Goal: Transaction & Acquisition: Purchase product/service

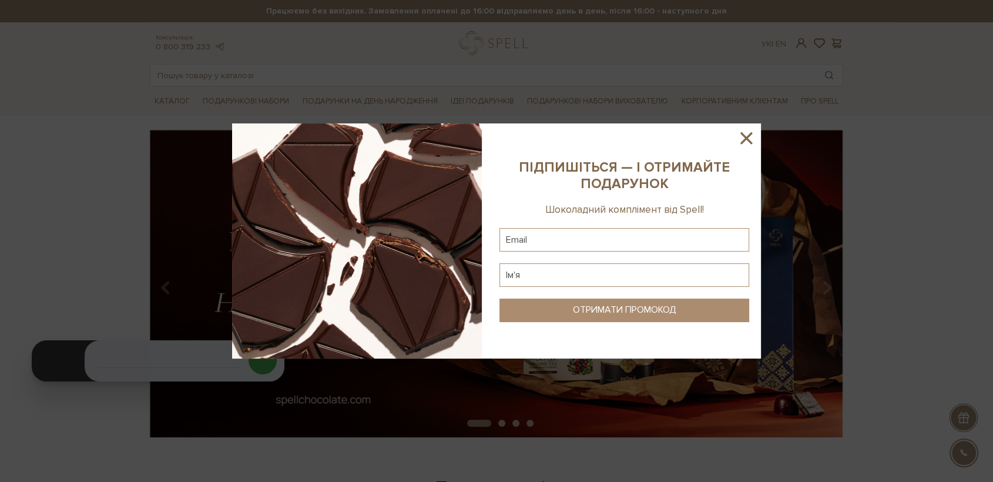
click at [744, 133] on icon at bounding box center [746, 138] width 20 height 20
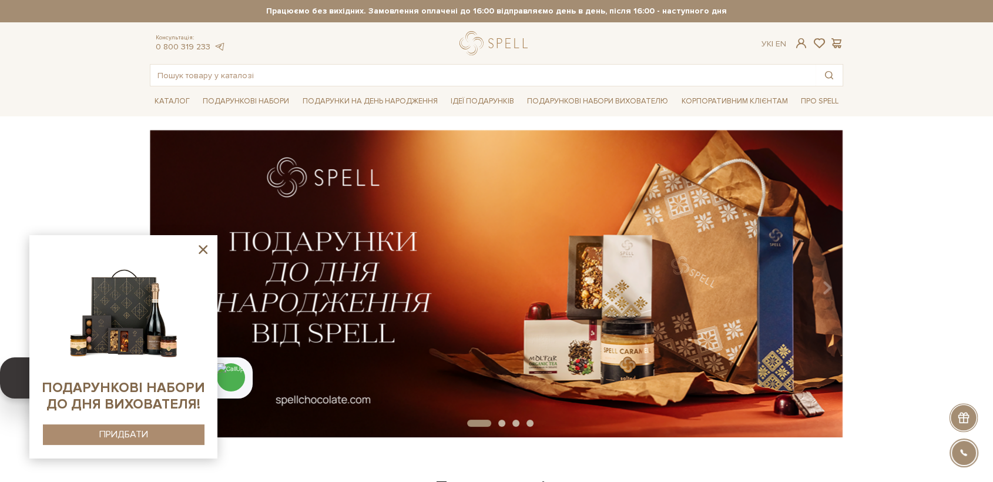
click at [203, 256] on icon at bounding box center [203, 249] width 15 height 15
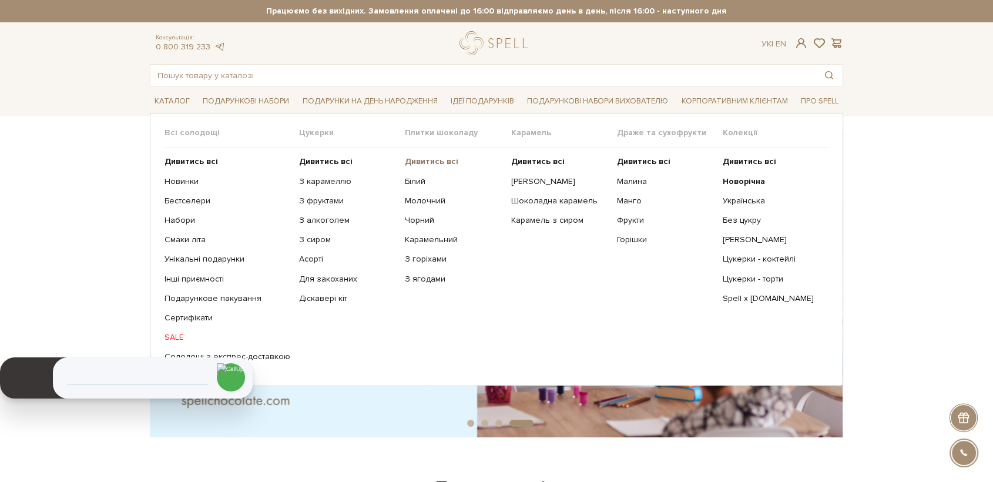
click at [437, 162] on b "Дивитись всі" at bounding box center [431, 161] width 53 height 10
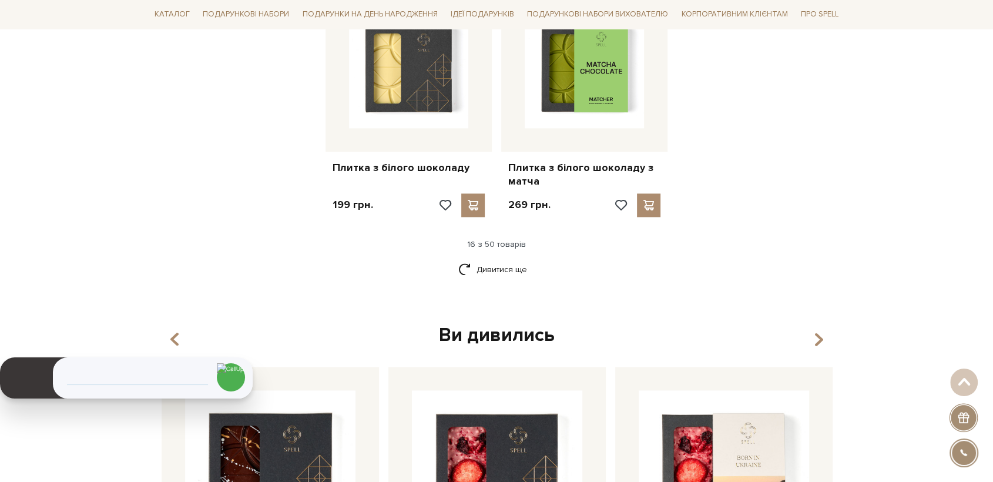
click at [502, 259] on link "Дивитися ще" at bounding box center [496, 269] width 76 height 21
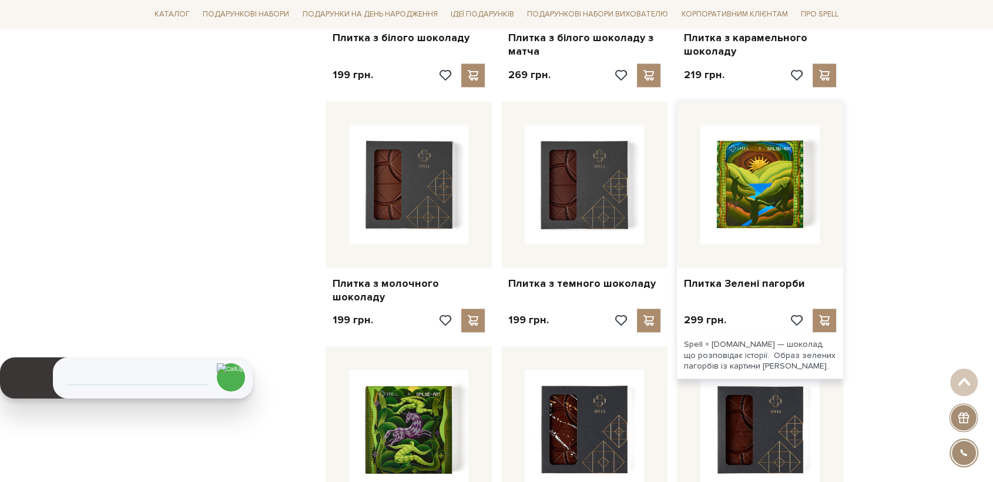
scroll to position [1697, 0]
click at [706, 276] on link "Плитка Зелені пагорби" at bounding box center [760, 283] width 152 height 14
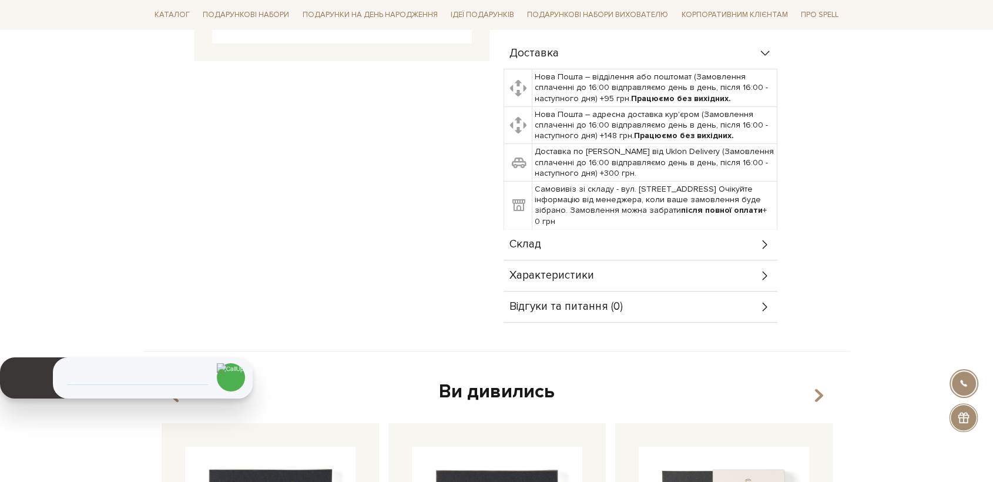
scroll to position [391, 0]
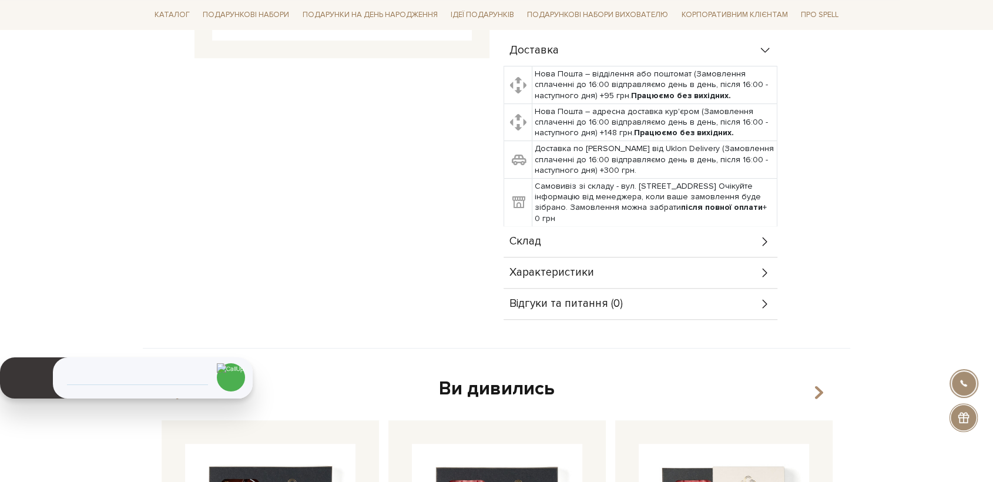
click at [553, 227] on div "Склад" at bounding box center [640, 241] width 274 height 31
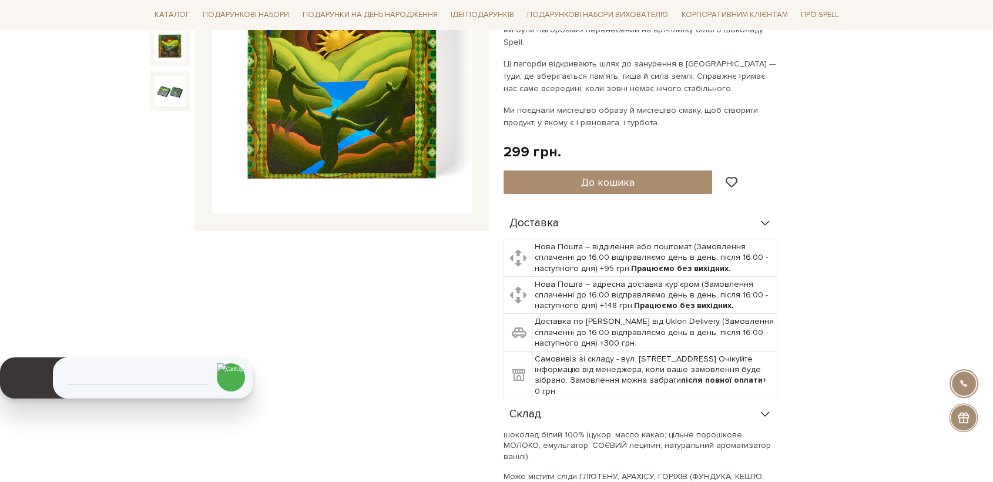
scroll to position [196, 0]
